Goal: Task Accomplishment & Management: Manage account settings

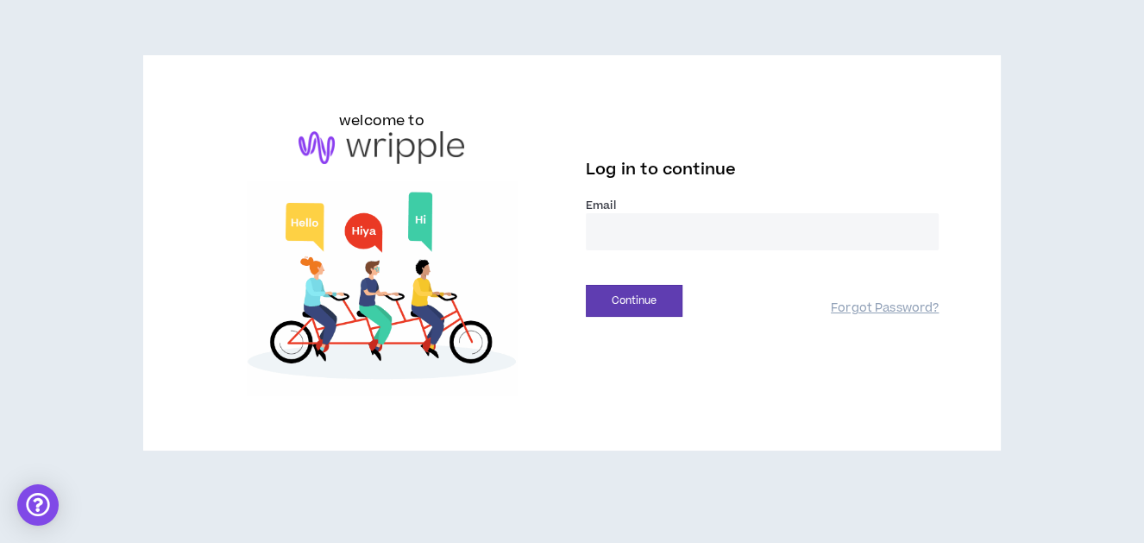
click at [650, 236] on input "email" at bounding box center [762, 231] width 353 height 37
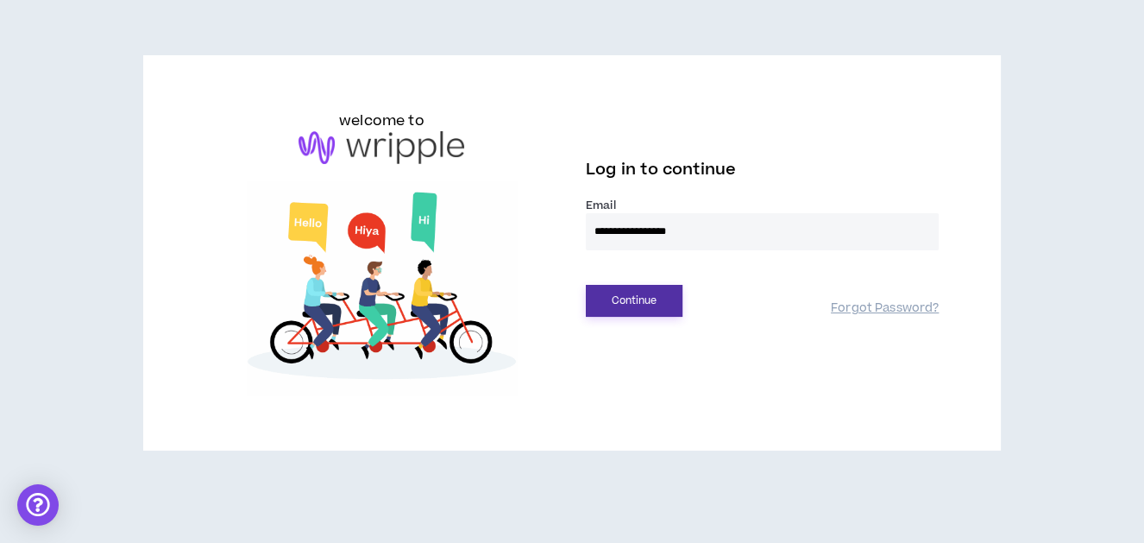
type input "**********"
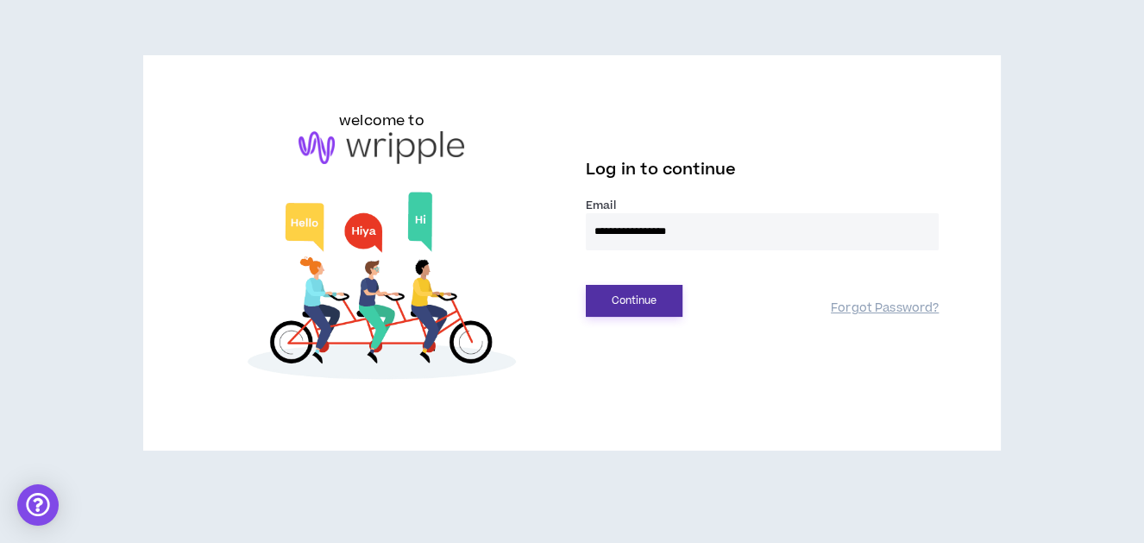
click at [657, 299] on button "Continue" at bounding box center [634, 301] width 97 height 32
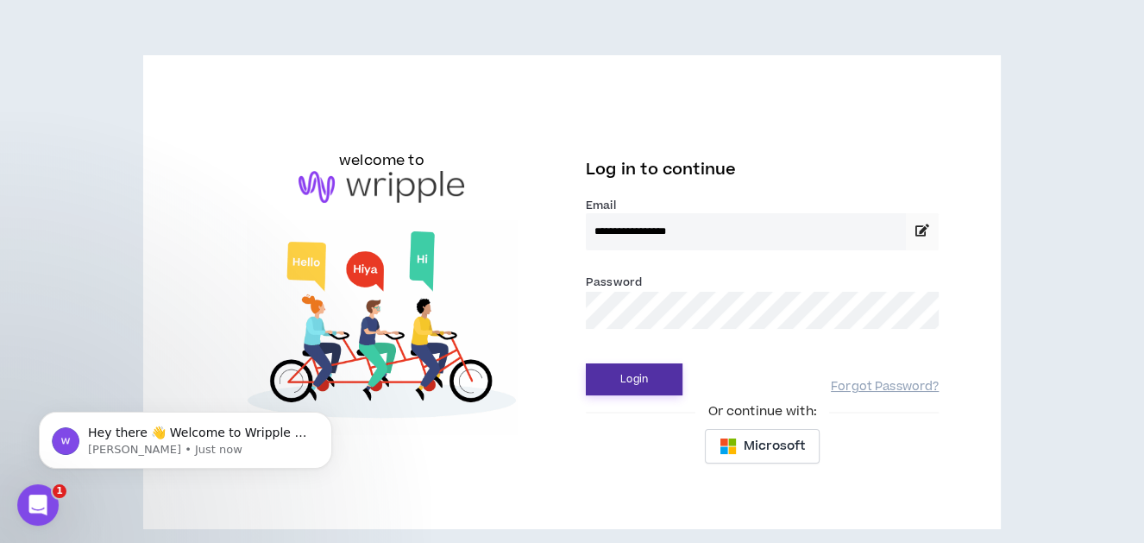
click at [636, 369] on button "Login" at bounding box center [634, 379] width 97 height 32
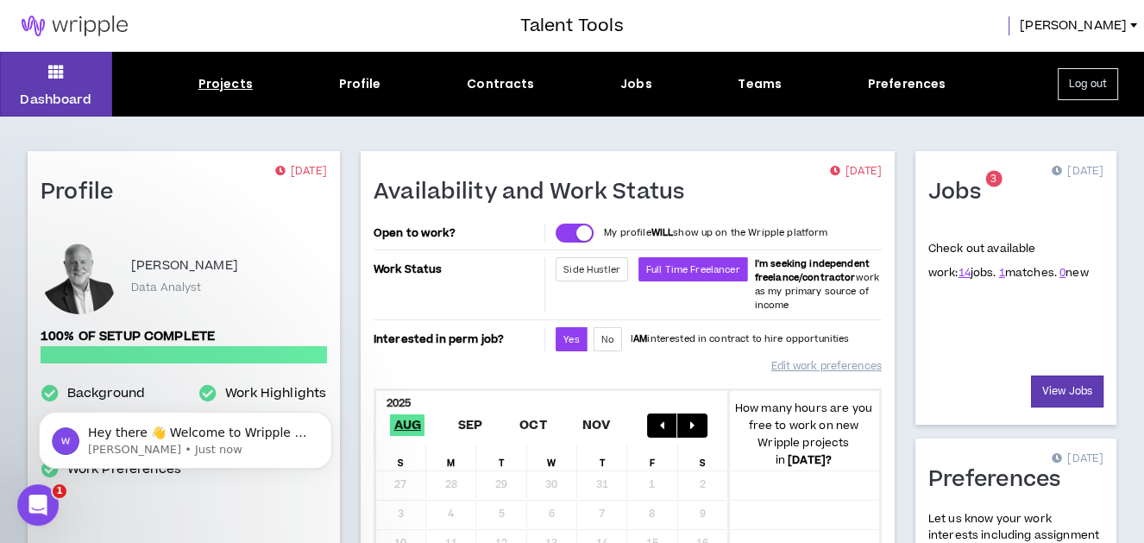
click at [219, 90] on div "Projects" at bounding box center [225, 84] width 54 height 18
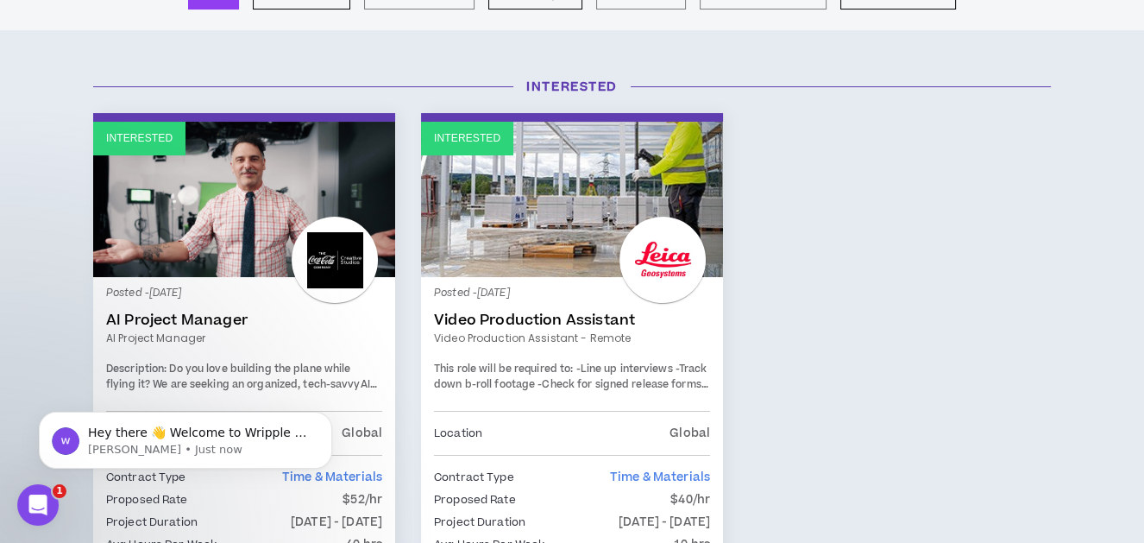
scroll to position [186, 0]
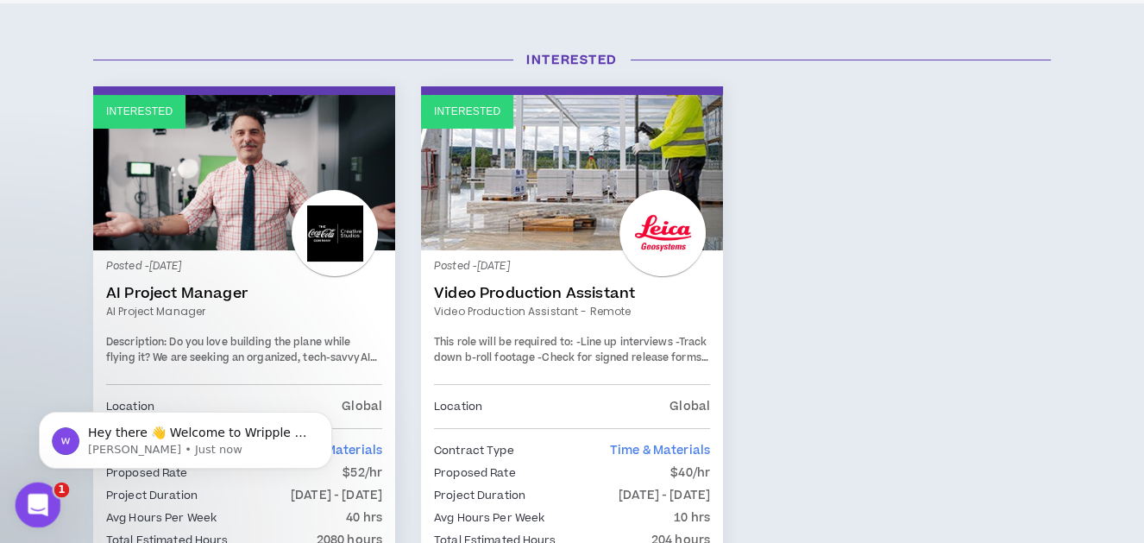
click at [44, 502] on icon "Open Intercom Messenger" at bounding box center [36, 502] width 28 height 28
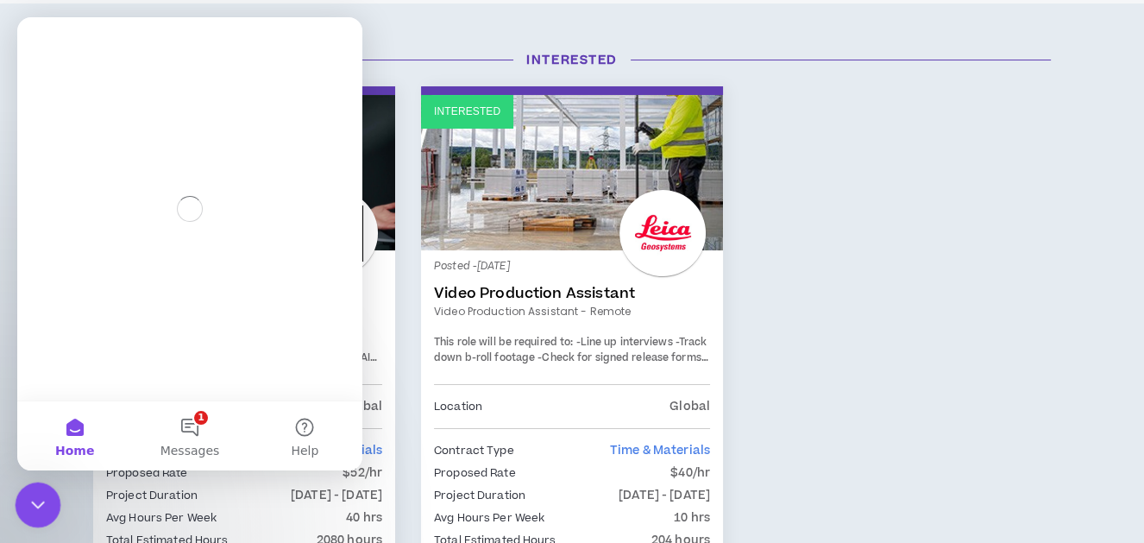
scroll to position [0, 0]
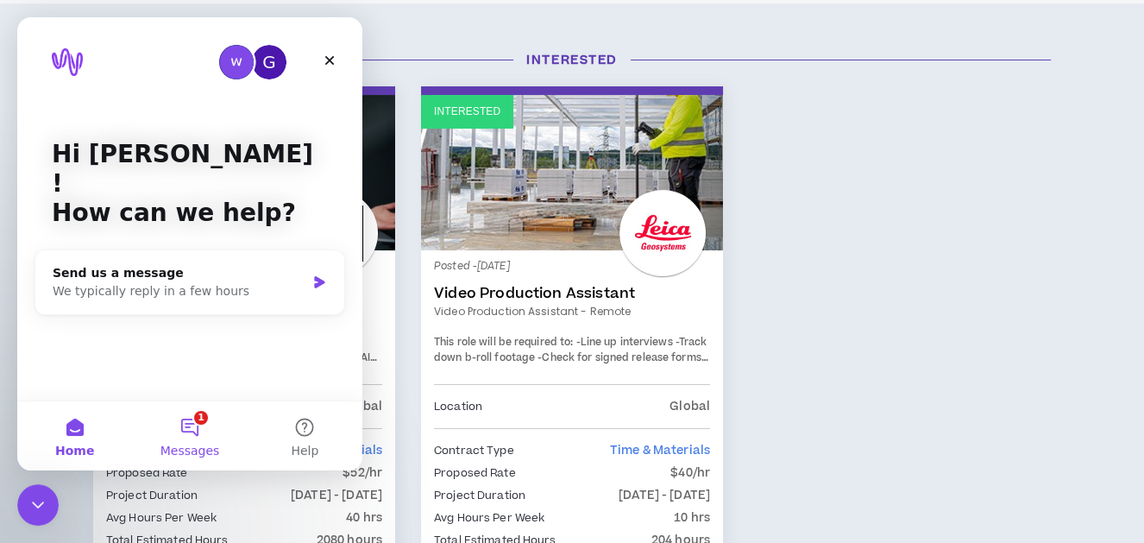
click at [189, 431] on button "1 Messages" at bounding box center [189, 435] width 115 height 69
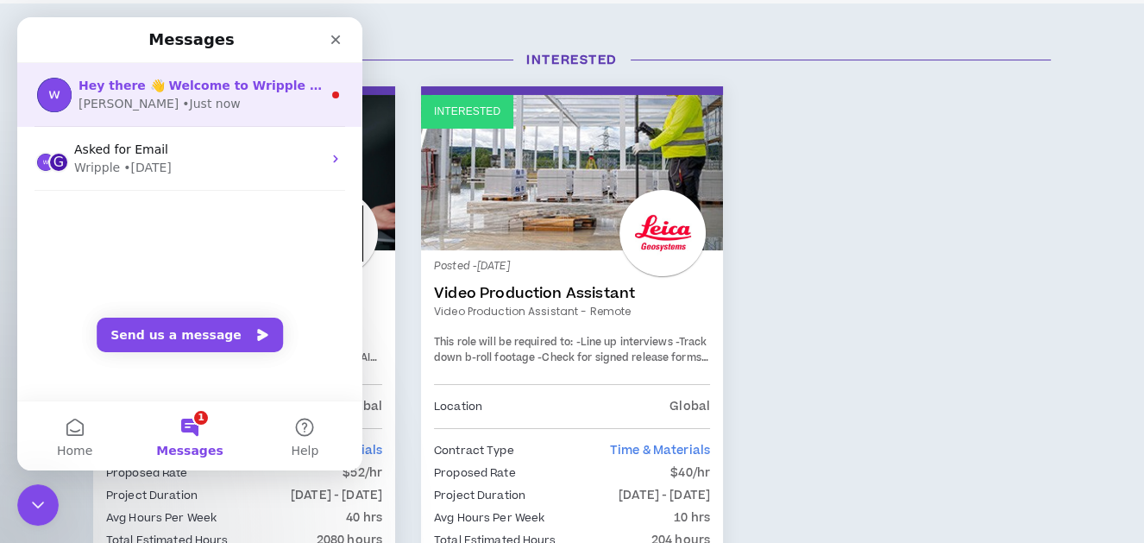
click at [204, 91] on span "Hey there 👋 Welcome to Wripple 🙌 Take a look around! If you have any questions,…" at bounding box center [514, 86] width 871 height 14
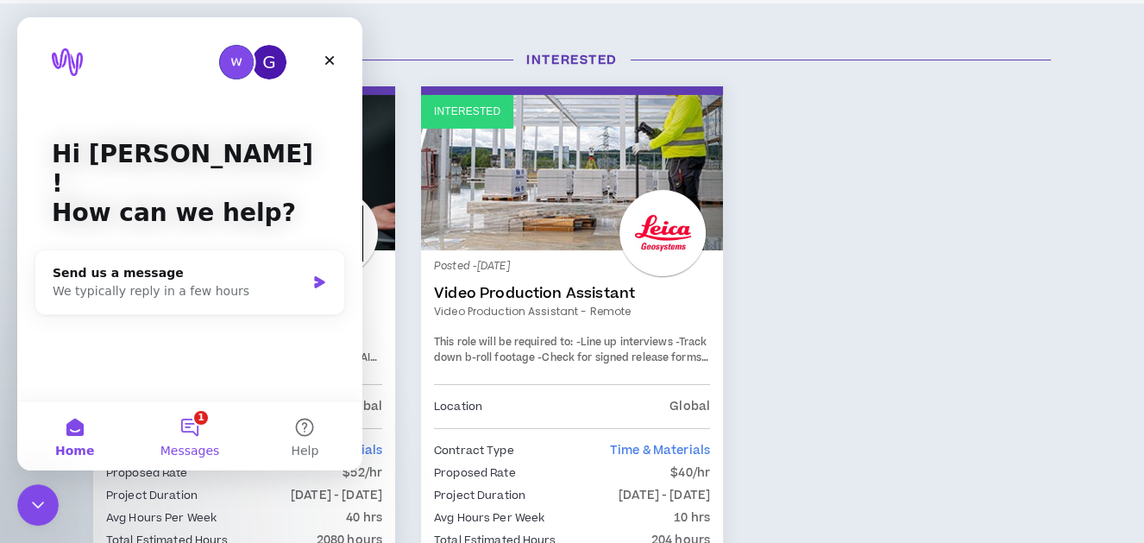
click at [192, 422] on button "1 Messages" at bounding box center [189, 435] width 115 height 69
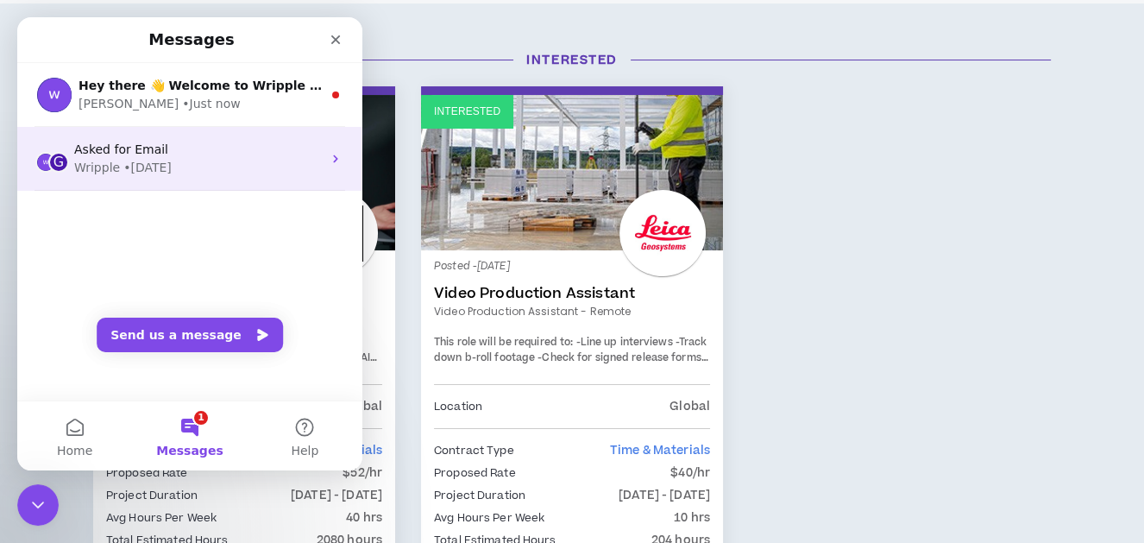
click at [130, 156] on span "Asked for Email" at bounding box center [121, 149] width 94 height 14
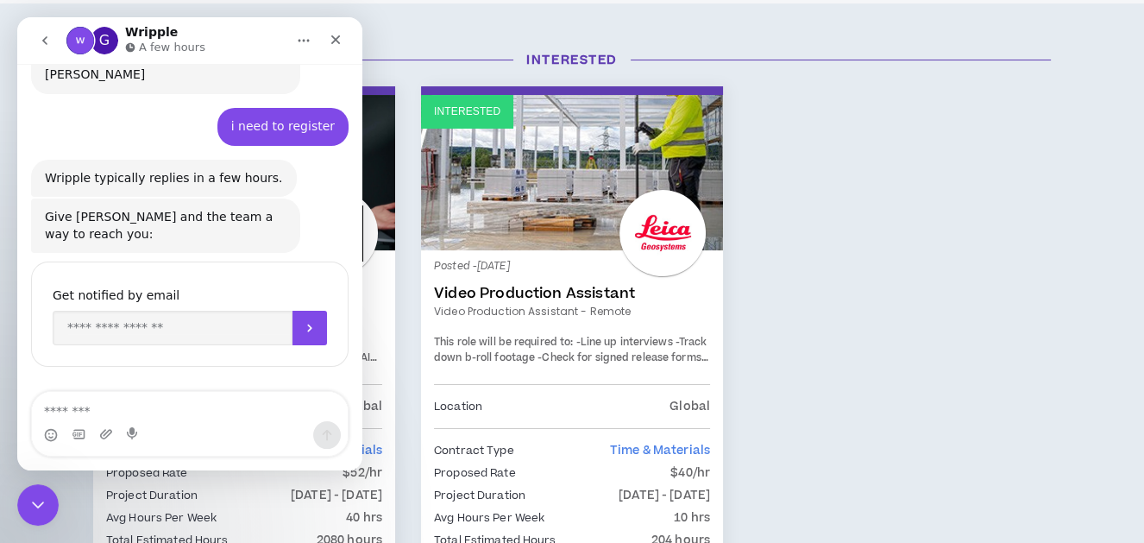
scroll to position [154, 0]
click at [331, 36] on icon "Close" at bounding box center [335, 39] width 9 height 9
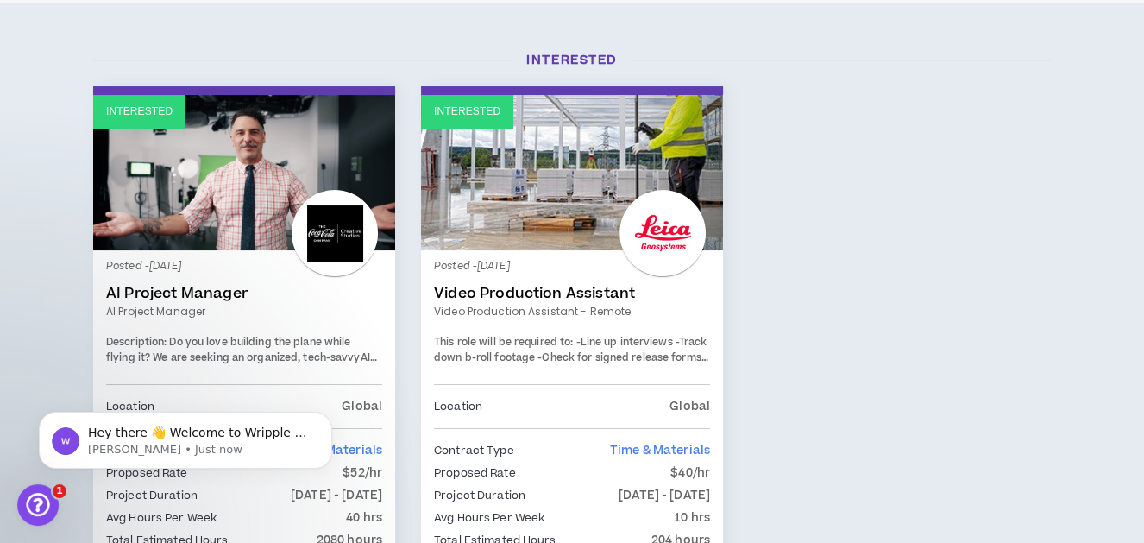
scroll to position [154, 0]
click at [928, 242] on div "Interested Posted - [DATE] AI Project Manager AI Project Manager Description: D…" at bounding box center [572, 386] width 984 height 601
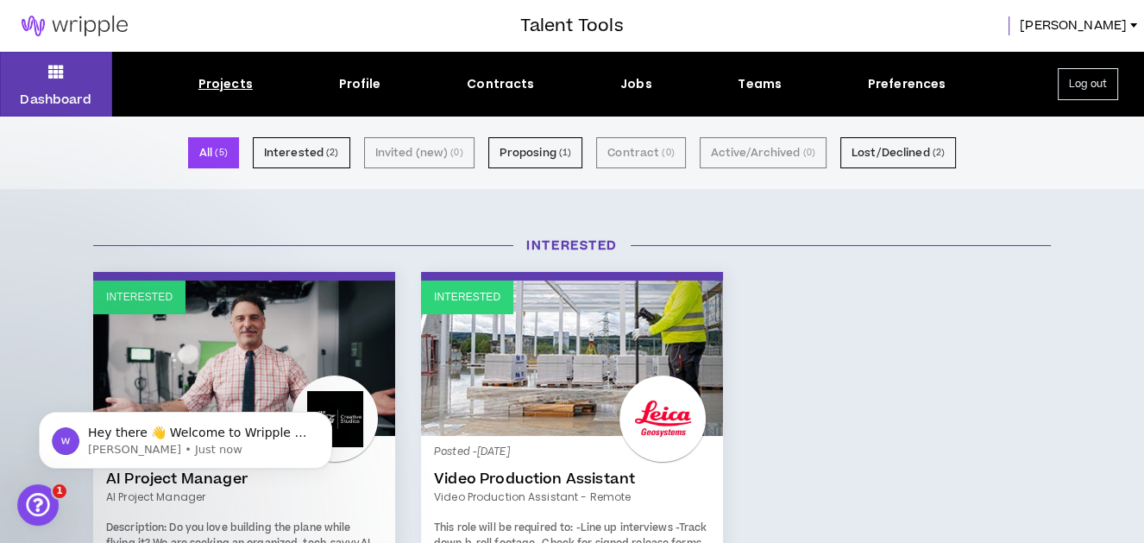
click at [226, 155] on small "( 5 )" at bounding box center [221, 153] width 12 height 16
click at [223, 155] on button "All ( 5 )" at bounding box center [213, 152] width 51 height 31
click at [335, 148] on small "( 2 )" at bounding box center [332, 153] width 12 height 16
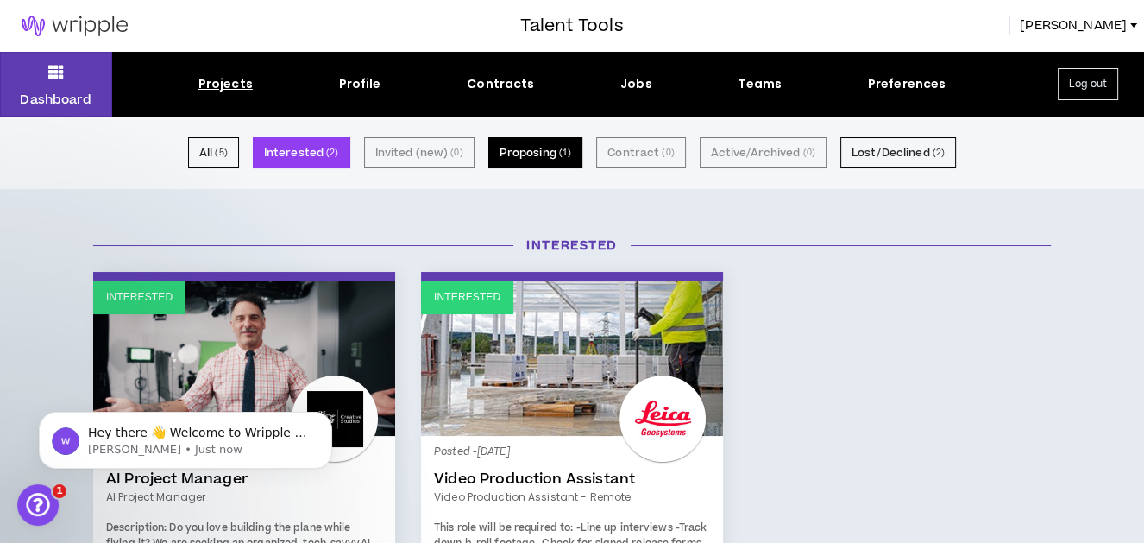
click at [537, 152] on button "Proposing ( 1 )" at bounding box center [535, 152] width 95 height 31
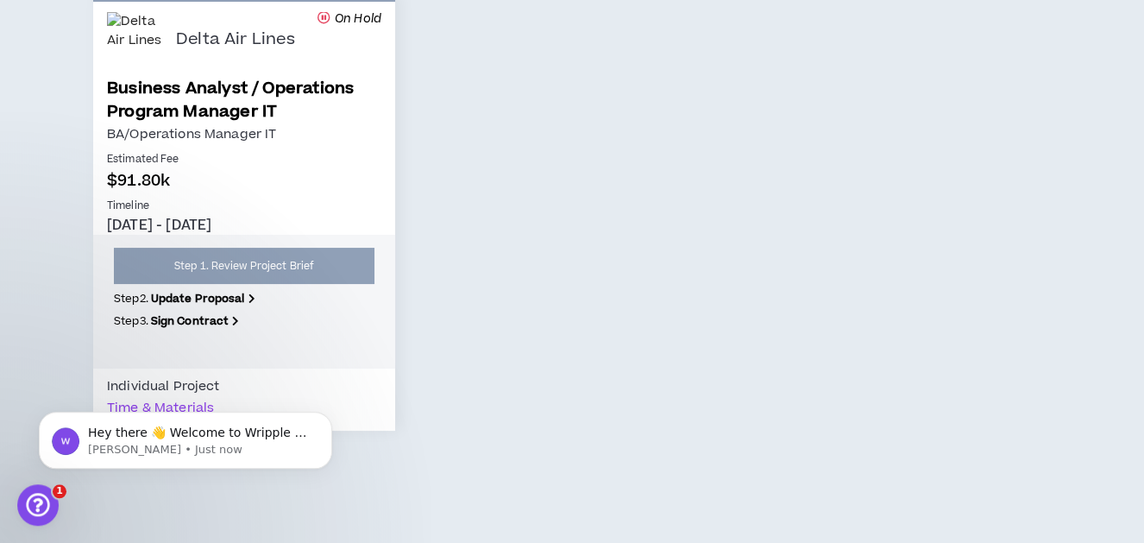
scroll to position [301, 0]
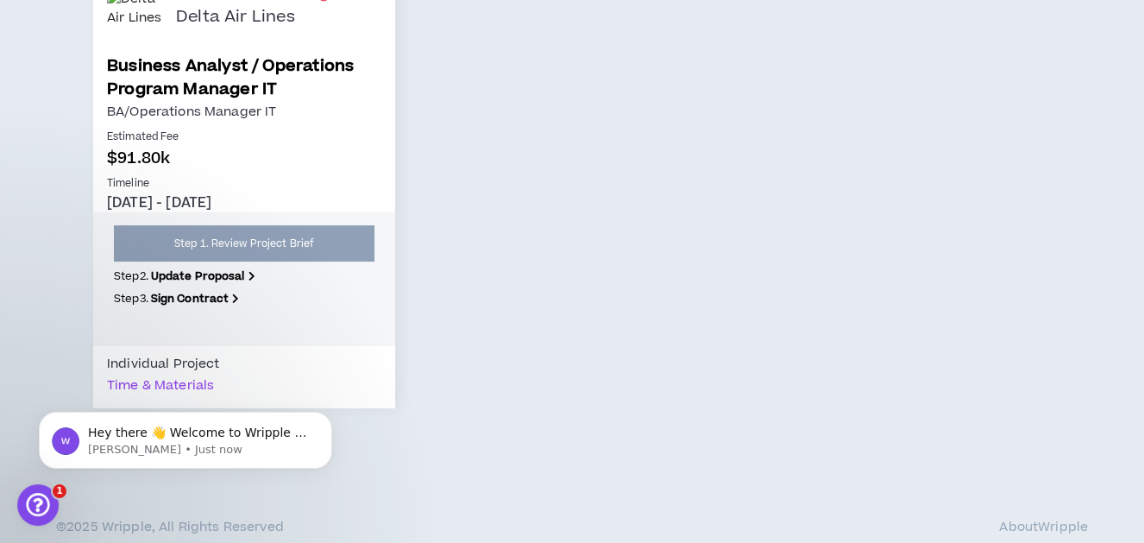
click at [276, 246] on link "Step 1. Review Project Brief" at bounding box center [244, 243] width 261 height 36
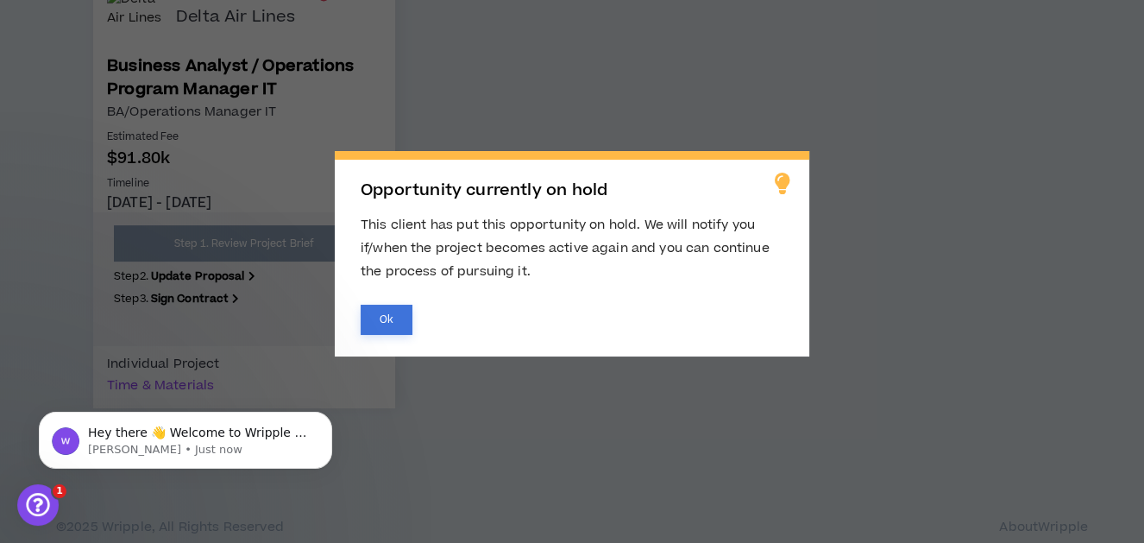
click at [393, 311] on button "Ok" at bounding box center [387, 320] width 52 height 30
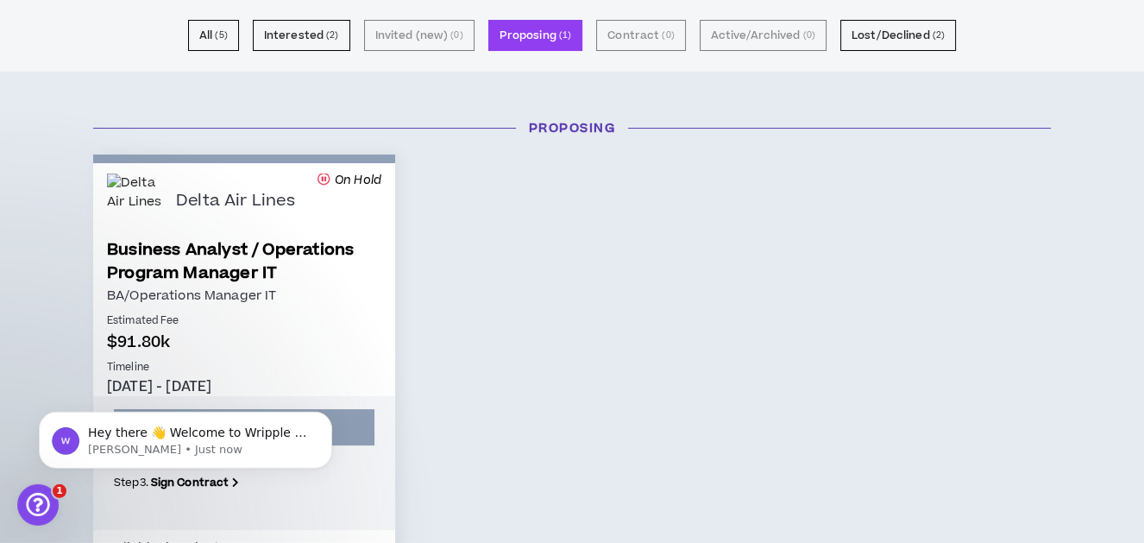
scroll to position [53, 0]
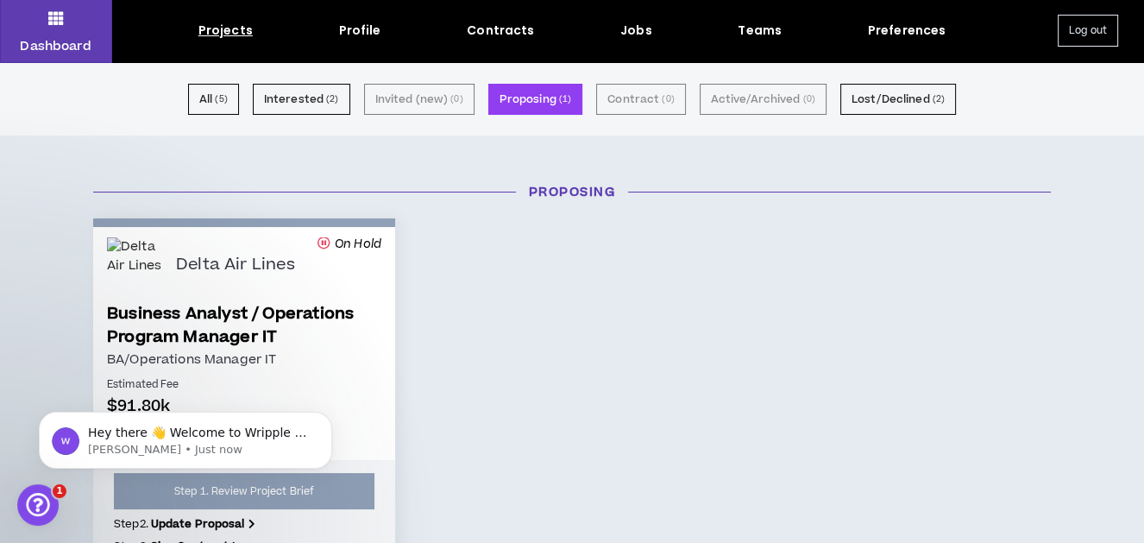
click at [235, 30] on div "Projects" at bounding box center [225, 31] width 54 height 18
click at [227, 94] on small "( 5 )" at bounding box center [221, 99] width 12 height 16
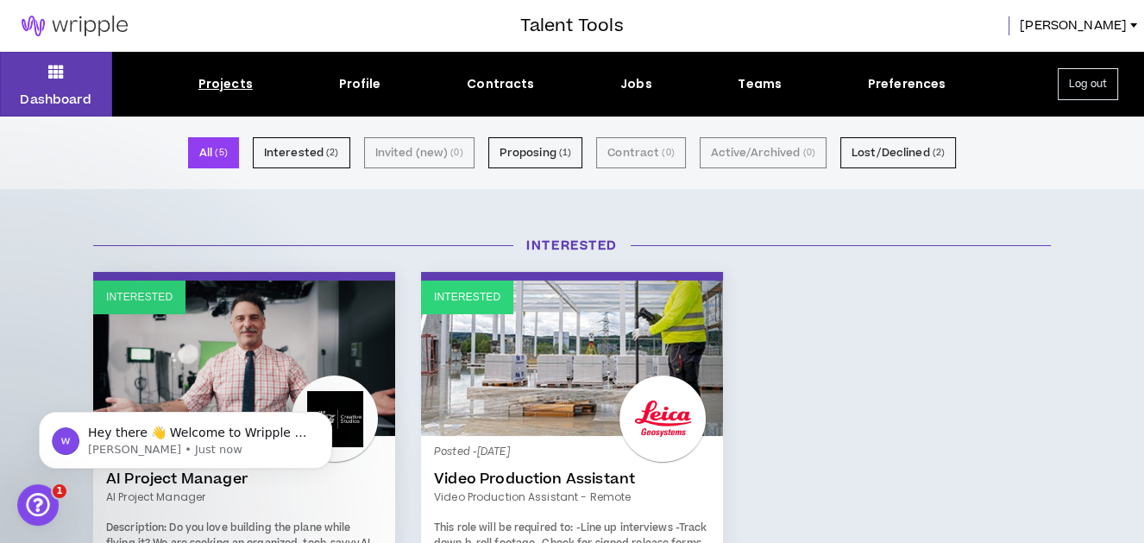
click at [617, 84] on div "Projects Profile Contracts Jobs Teams Preferences" at bounding box center [572, 84] width 920 height 18
click at [632, 78] on div "Jobs" at bounding box center [636, 84] width 32 height 18
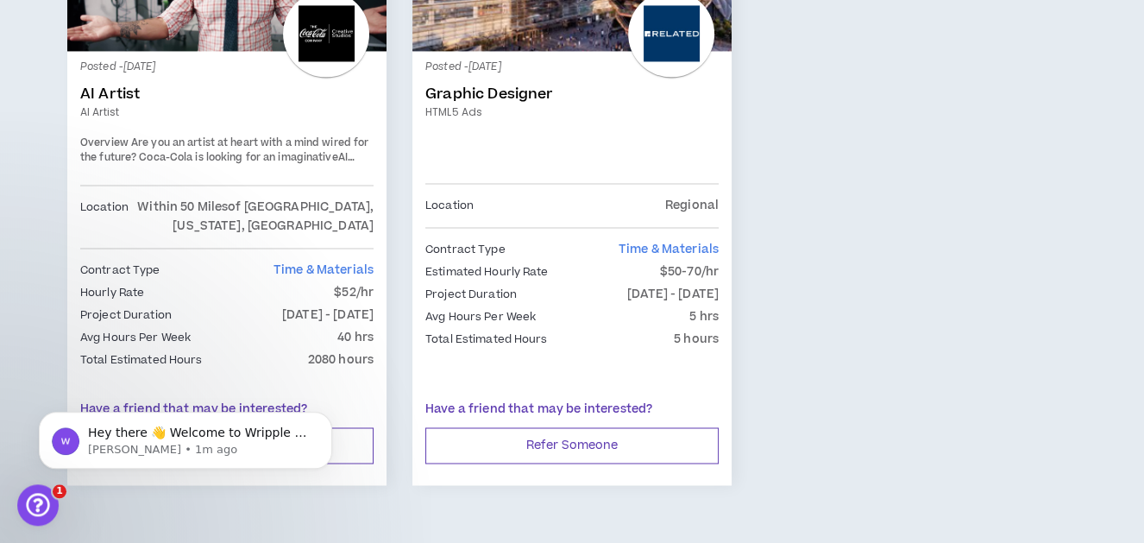
scroll to position [3027, 0]
